Goal: Information Seeking & Learning: Learn about a topic

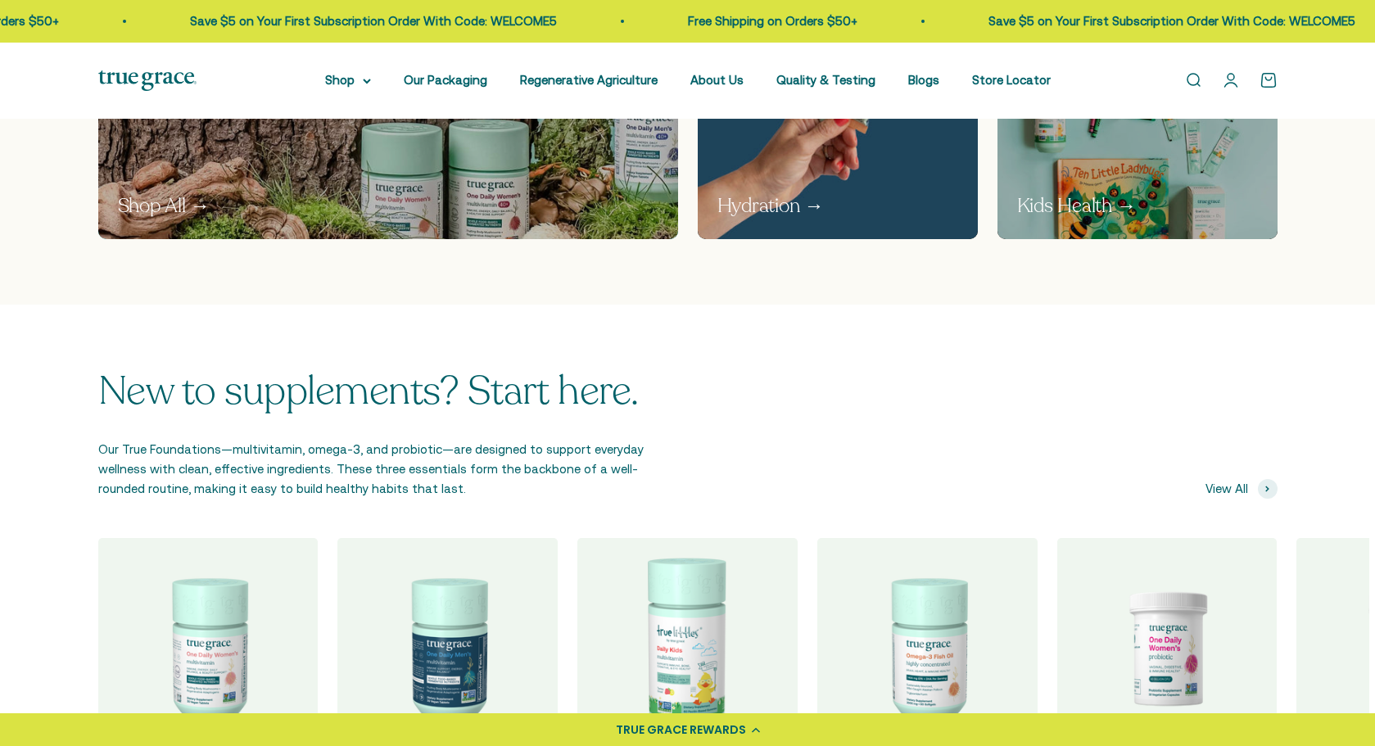
scroll to position [699, 0]
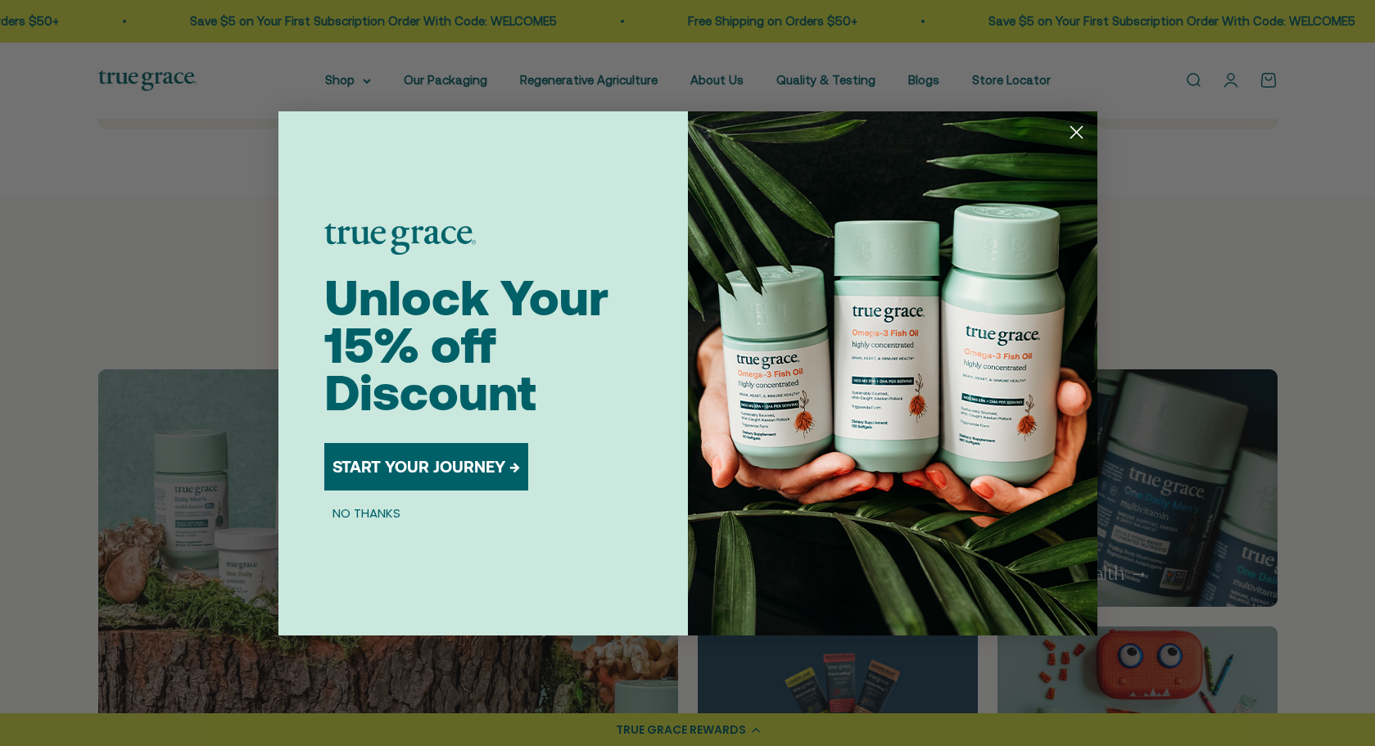
click at [1069, 126] on circle "Close dialog" at bounding box center [1075, 131] width 27 height 27
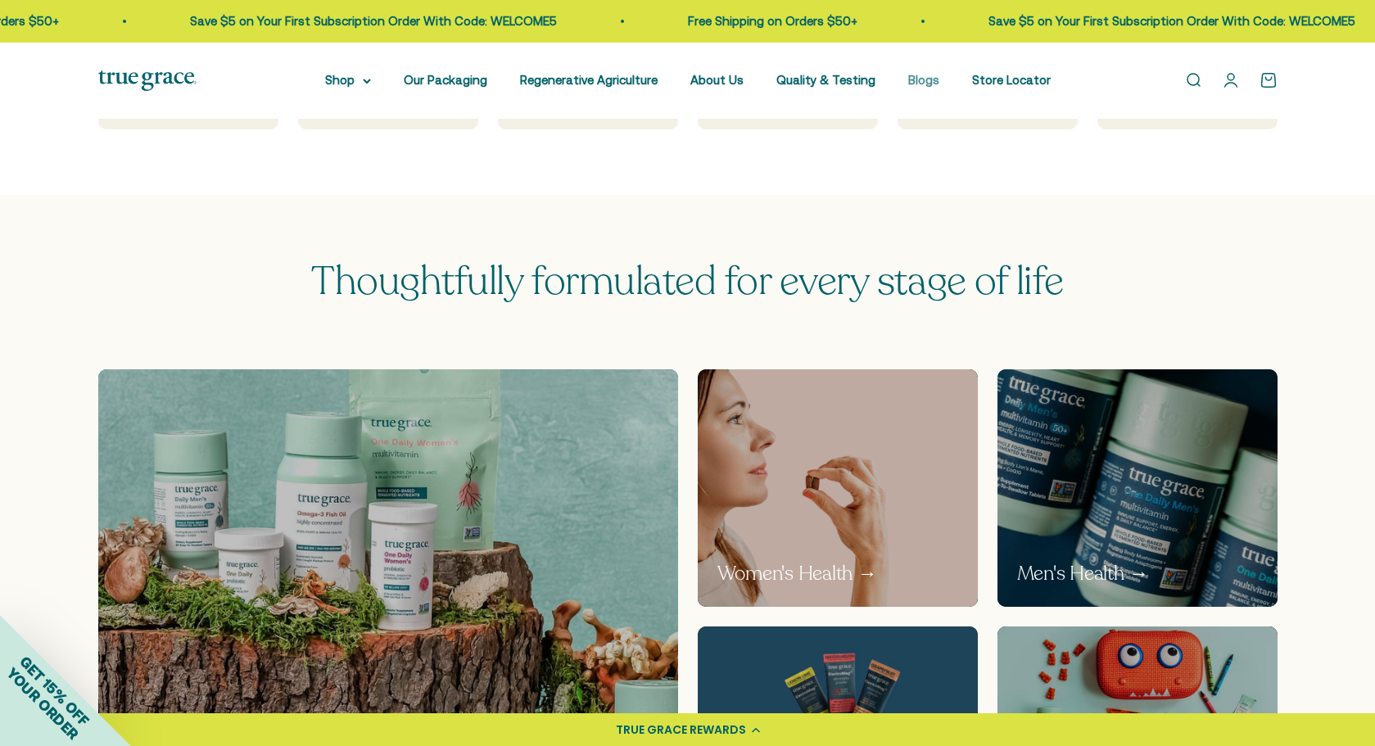
click at [925, 79] on link "Blogs" at bounding box center [923, 80] width 31 height 14
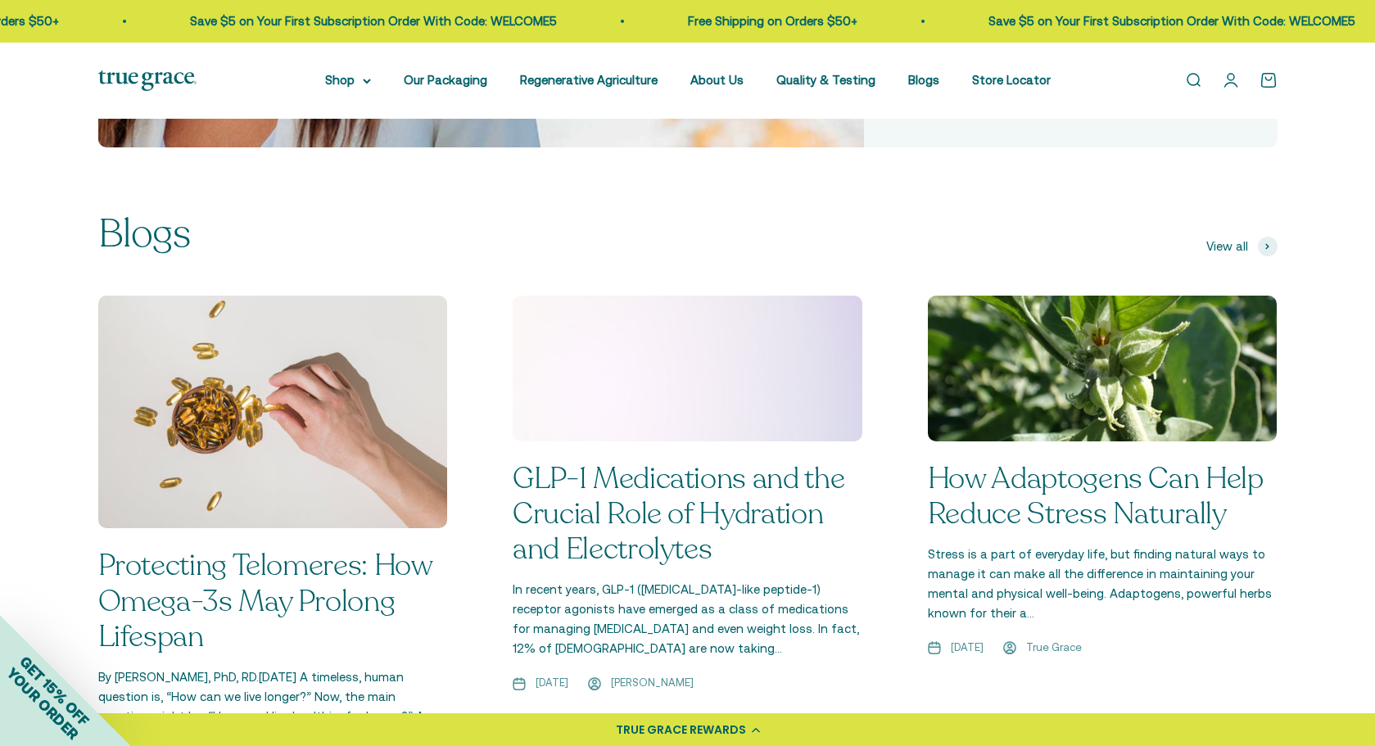
scroll to position [1164, 0]
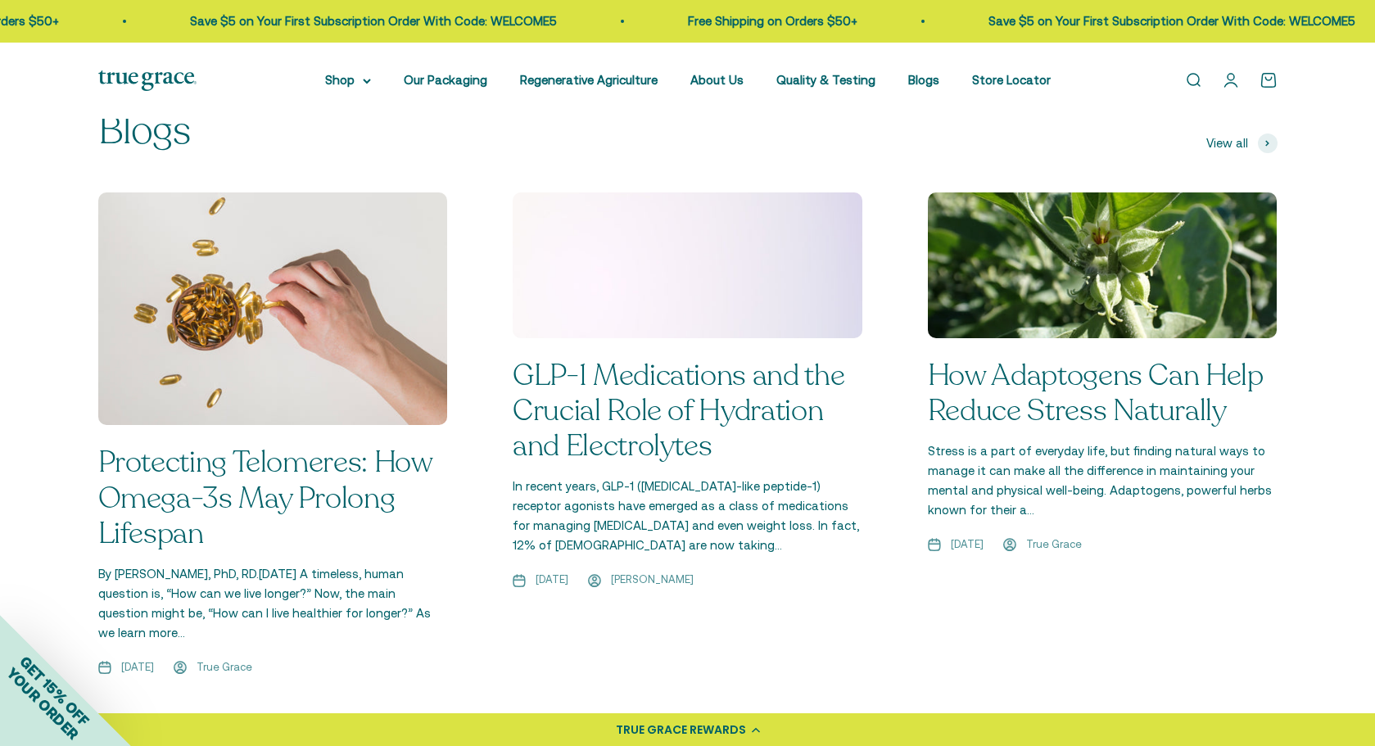
click at [730, 355] on link "GLP-1 Medications and the Crucial Role of Hydration and Electrolytes" at bounding box center [679, 410] width 332 height 111
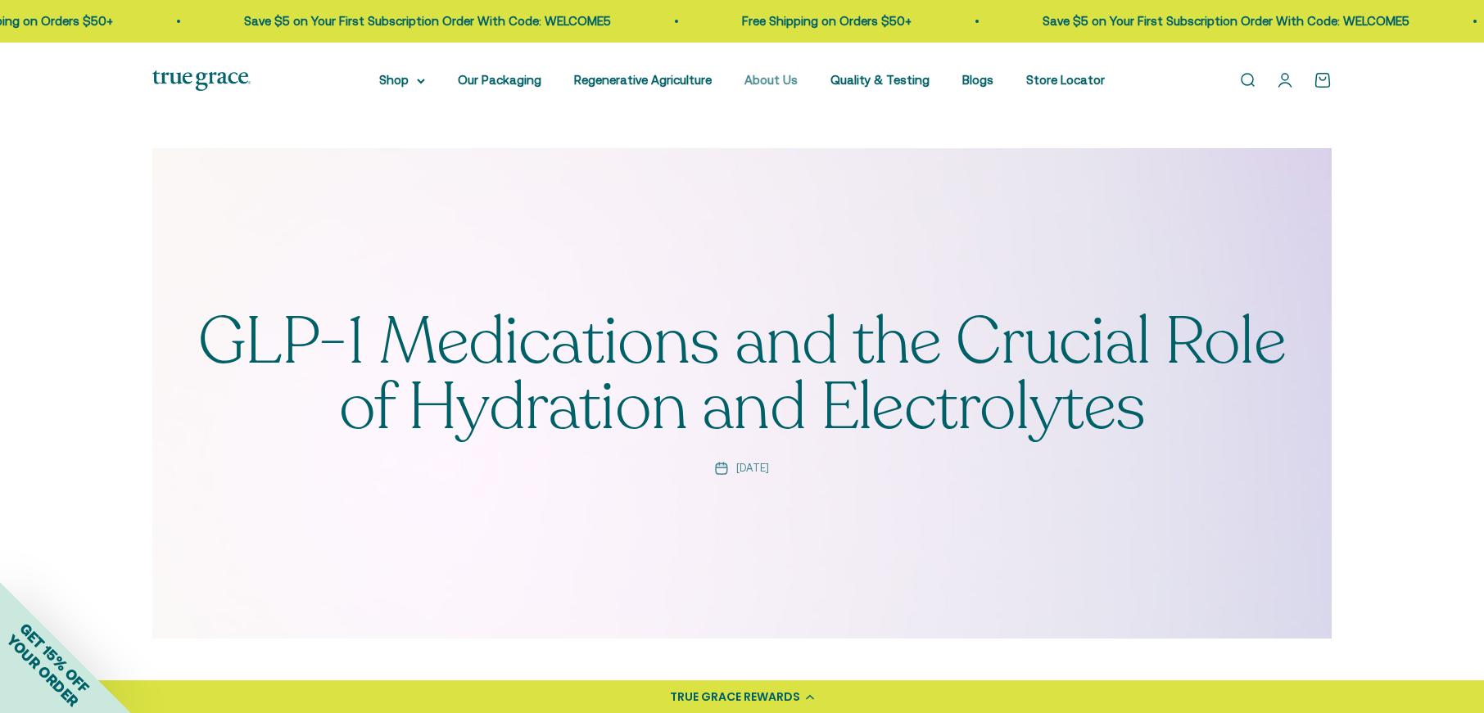
click at [791, 81] on link "About Us" at bounding box center [770, 80] width 53 height 14
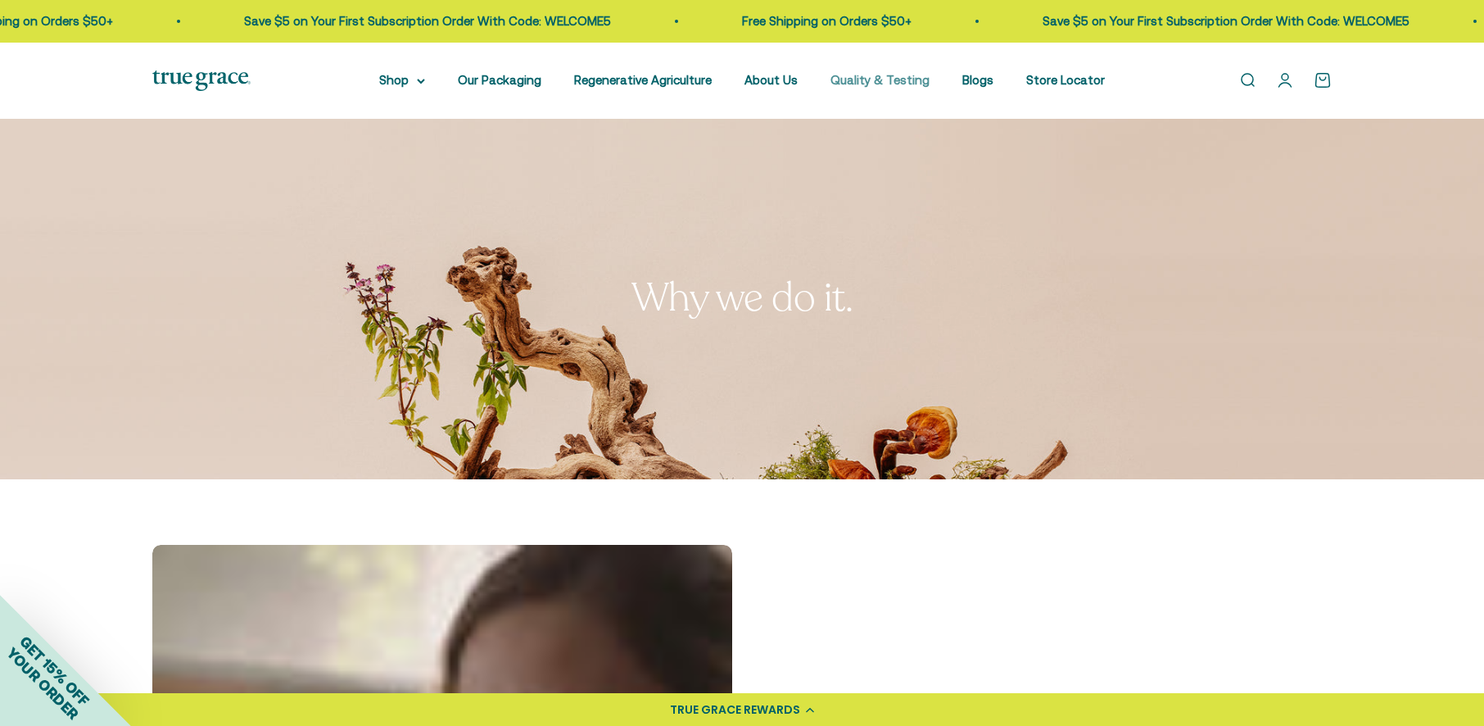
click at [905, 79] on link "Quality & Testing" at bounding box center [879, 80] width 99 height 14
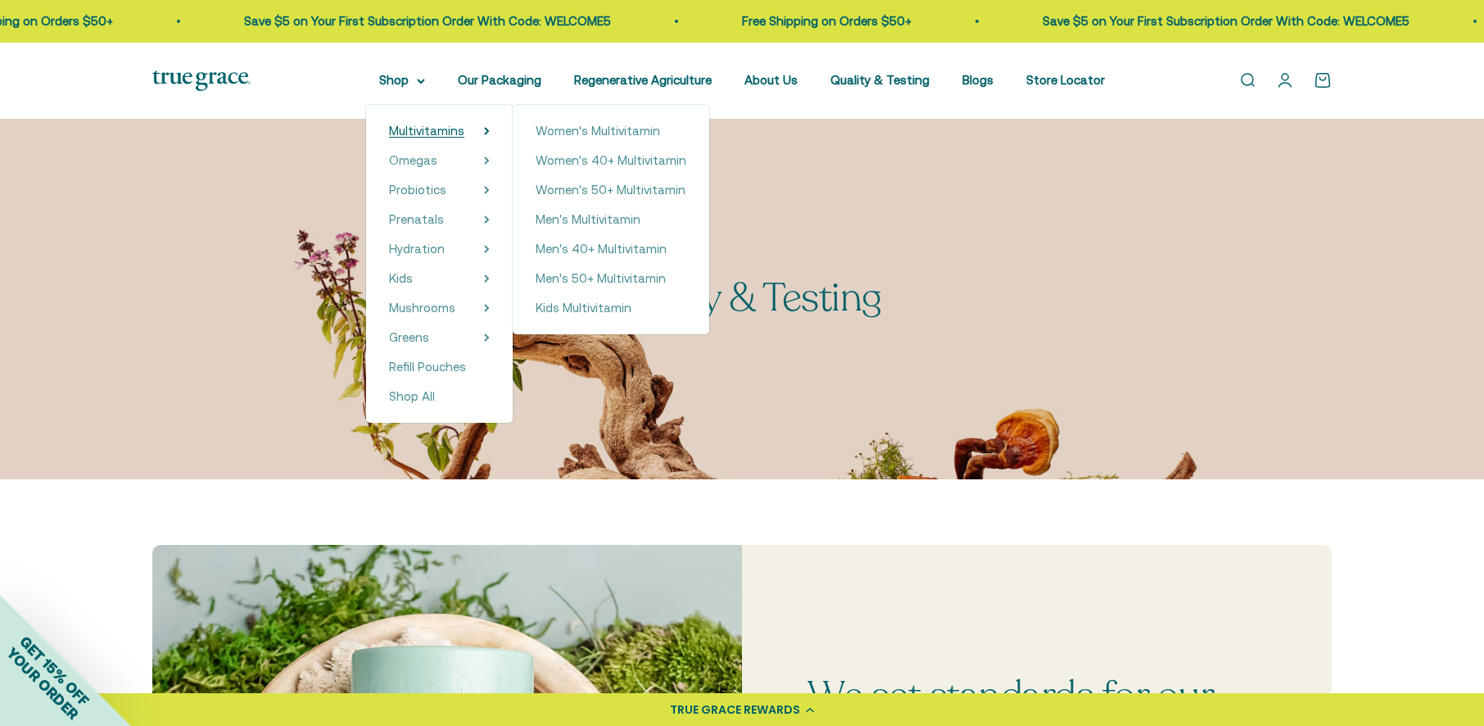
click at [432, 133] on span "Multivitamins" at bounding box center [426, 131] width 75 height 14
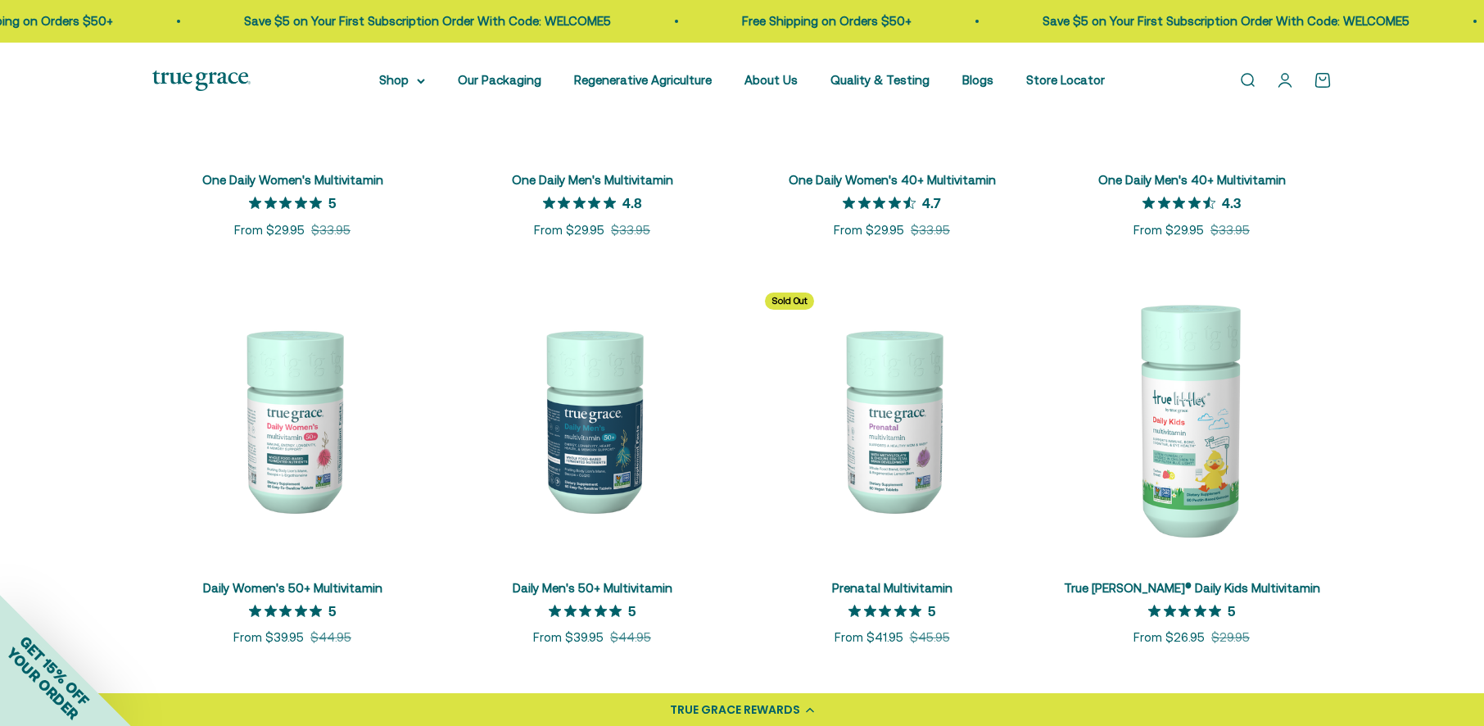
scroll to position [387, 0]
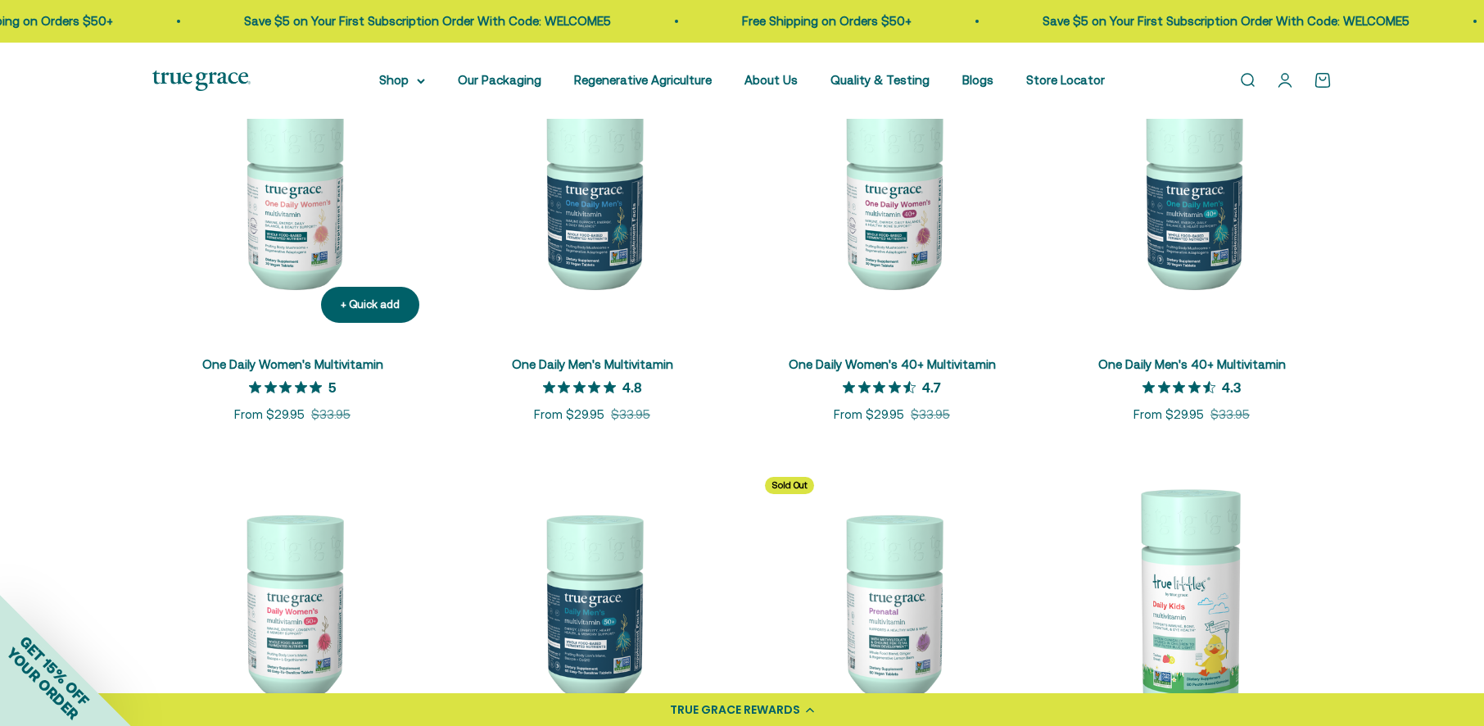
click at [328, 230] on img at bounding box center [292, 196] width 280 height 280
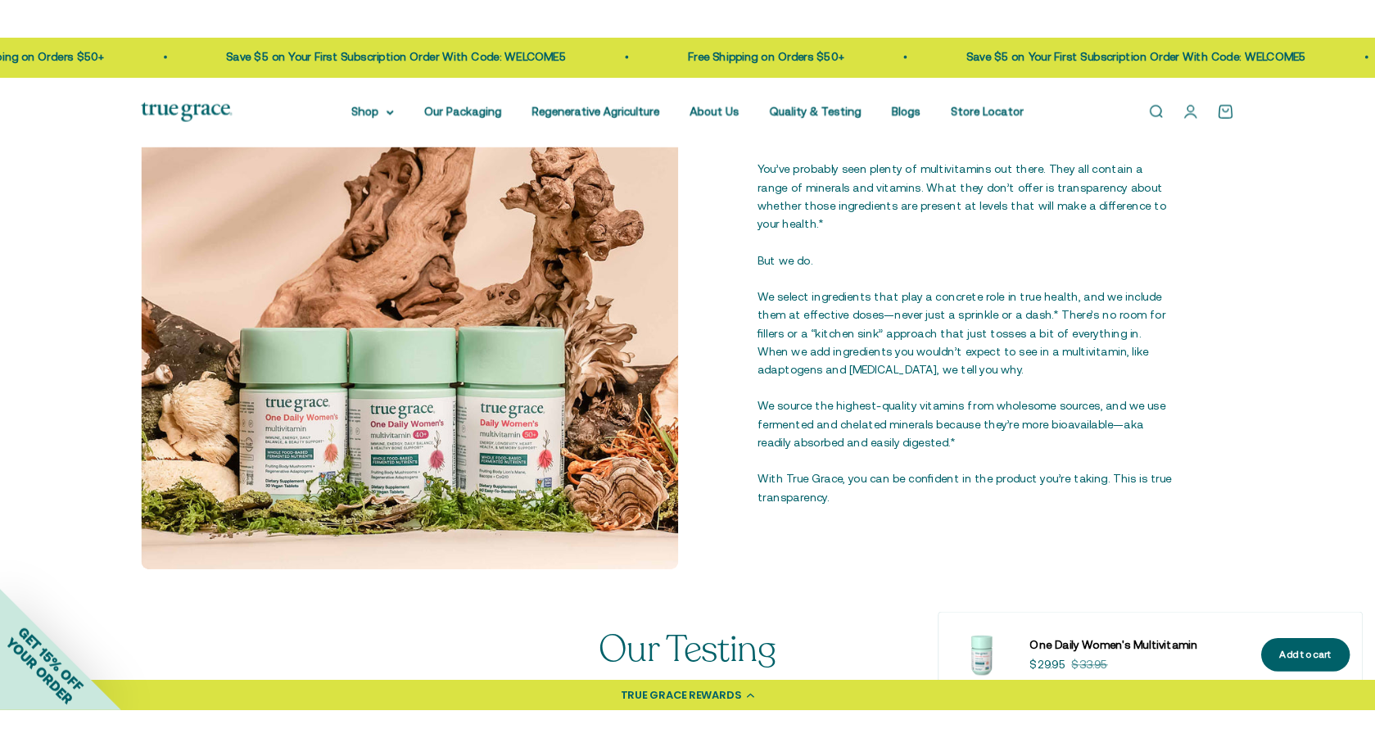
scroll to position [1988, 0]
